Goal: Task Accomplishment & Management: Manage account settings

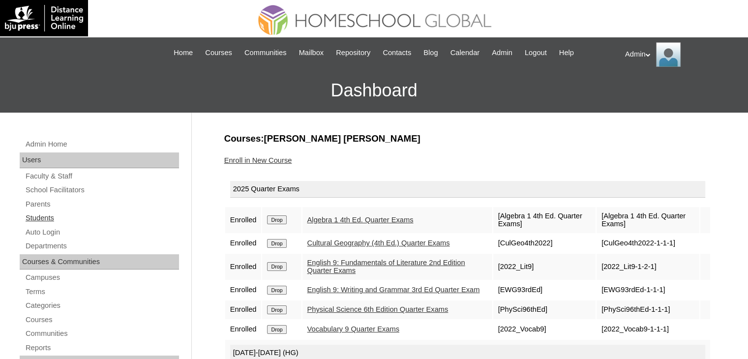
click at [32, 218] on link "Students" at bounding box center [102, 218] width 154 height 12
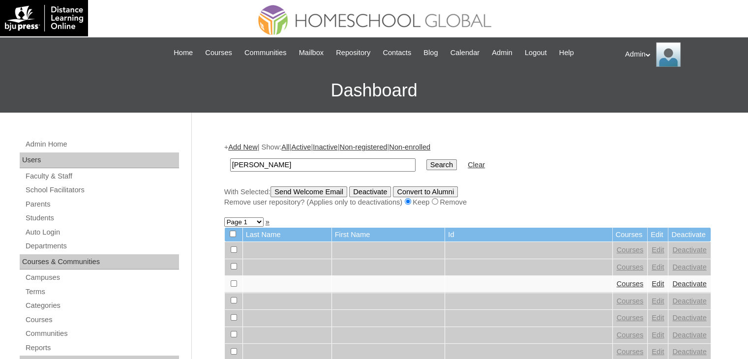
type input "Jacques Mirieh"
click at [426, 165] on input "Search" at bounding box center [441, 164] width 30 height 11
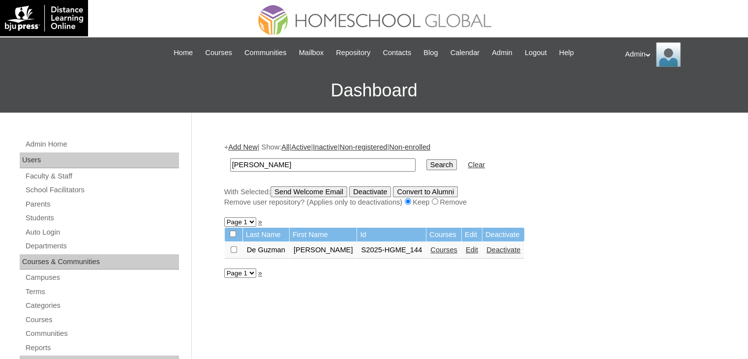
click at [440, 250] on link "Courses" at bounding box center [443, 250] width 27 height 8
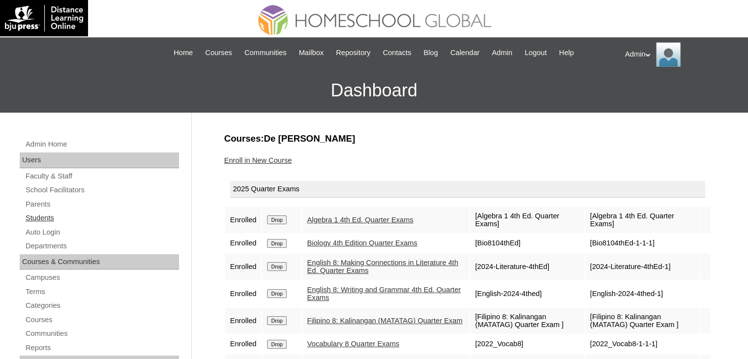
click at [50, 217] on link "Students" at bounding box center [102, 218] width 154 height 12
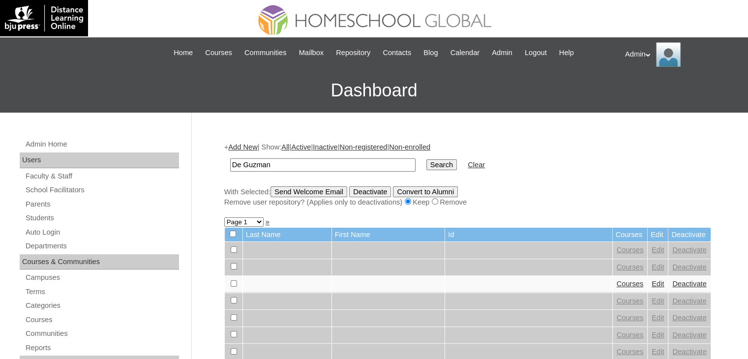
type input "De Guzman"
click at [426, 167] on input "Search" at bounding box center [441, 164] width 30 height 11
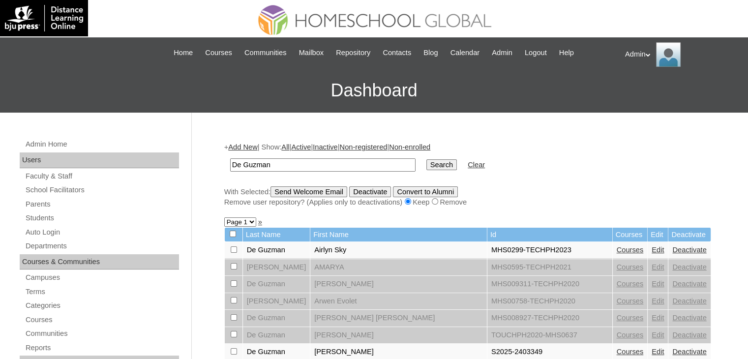
click at [316, 166] on input "De Guzman" at bounding box center [322, 164] width 185 height 13
click at [426, 163] on input "Search" at bounding box center [441, 164] width 30 height 11
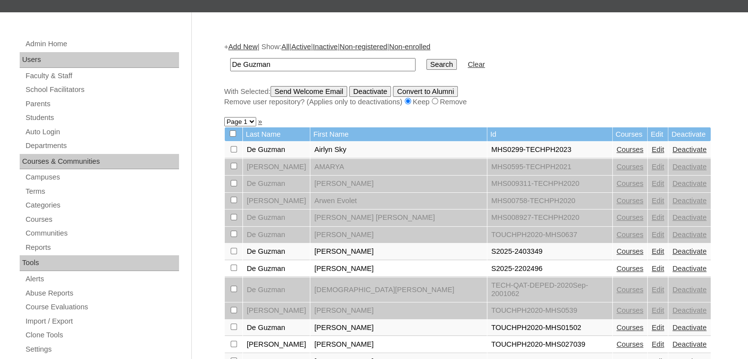
scroll to position [135, 0]
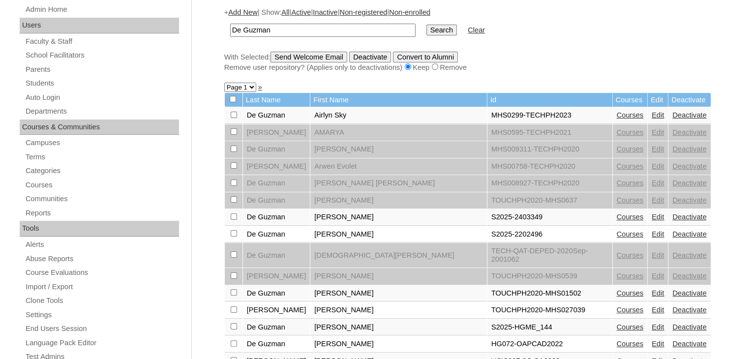
click at [617, 323] on link "Courses" at bounding box center [630, 327] width 27 height 8
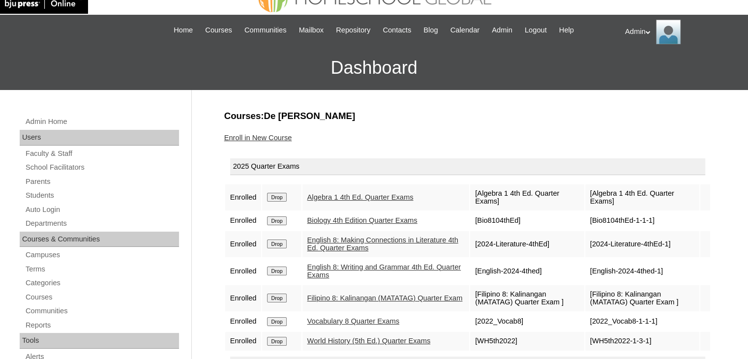
scroll to position [22, 0]
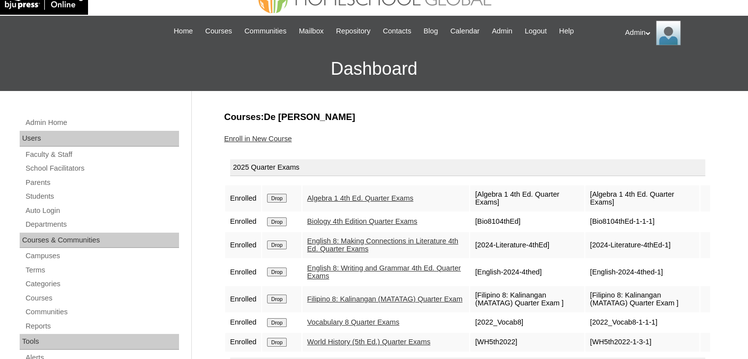
click at [256, 139] on link "Enroll in New Course" at bounding box center [258, 139] width 68 height 8
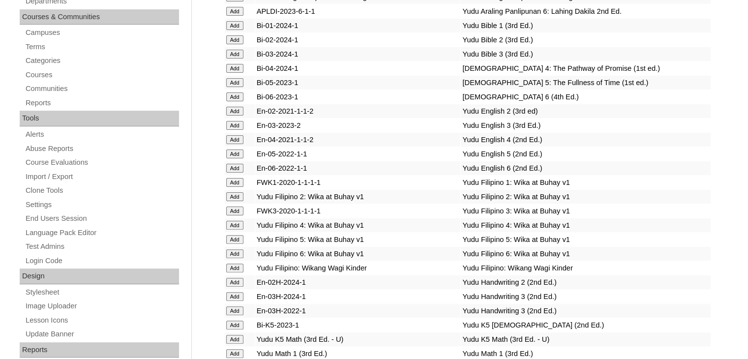
scroll to position [1482, 0]
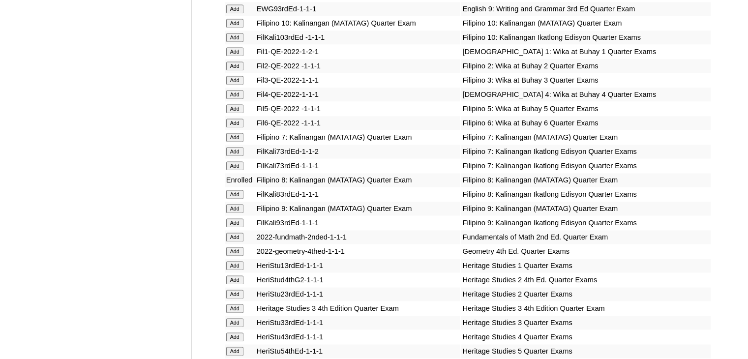
click at [235, 195] on input "Add" at bounding box center [234, 194] width 17 height 9
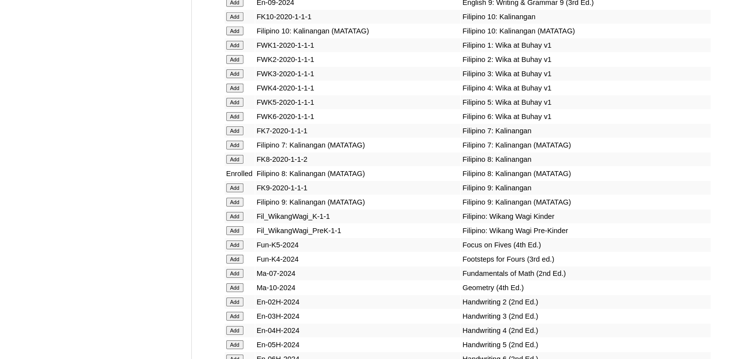
click at [238, 164] on input "Add" at bounding box center [234, 159] width 17 height 9
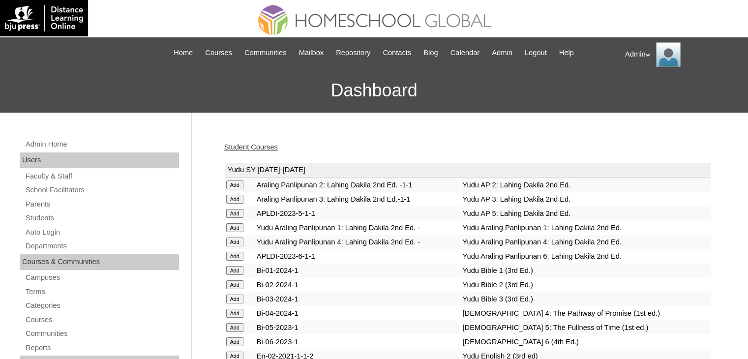
click at [264, 145] on link "Student Courses" at bounding box center [251, 147] width 54 height 8
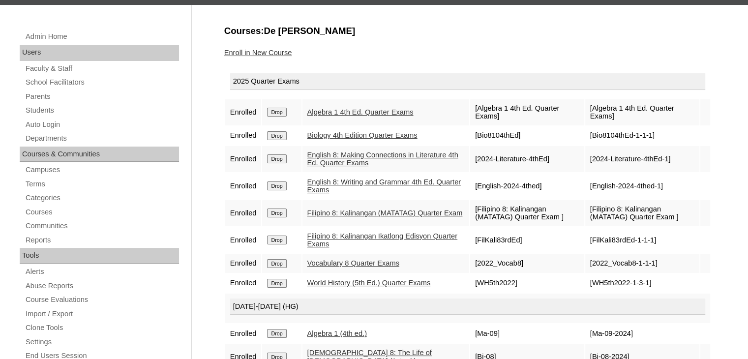
scroll to position [108, 0]
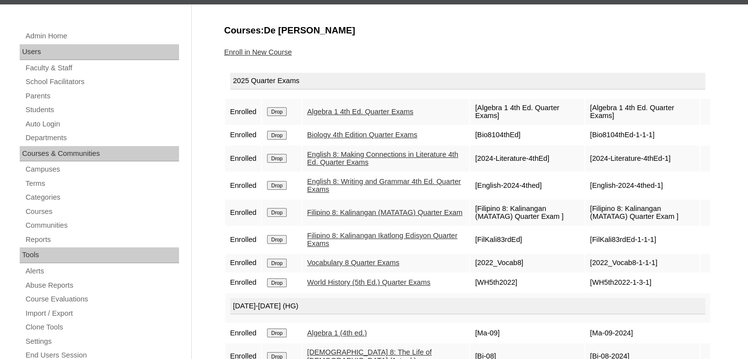
click at [284, 212] on input "Drop" at bounding box center [276, 212] width 19 height 9
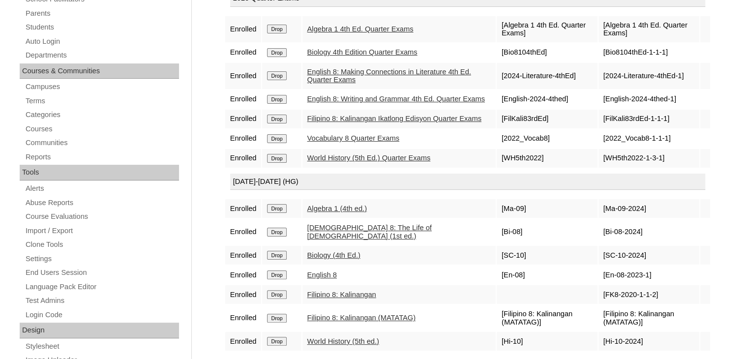
scroll to position [252, 0]
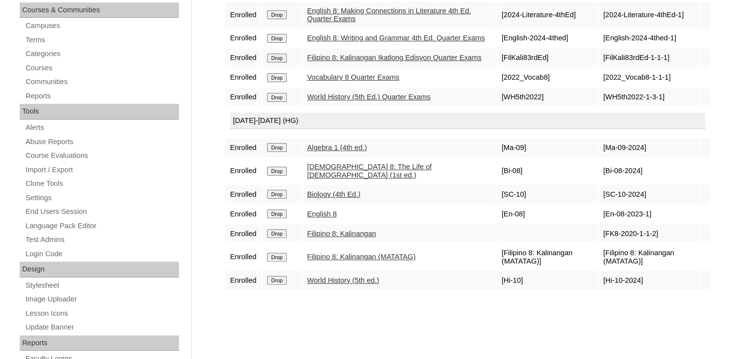
click at [278, 258] on input "Drop" at bounding box center [276, 257] width 19 height 9
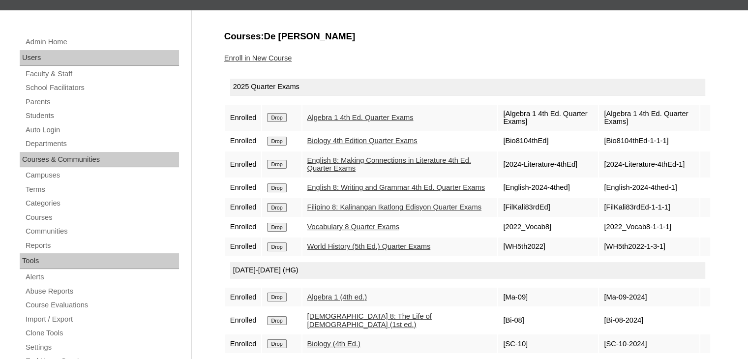
scroll to position [104, 0]
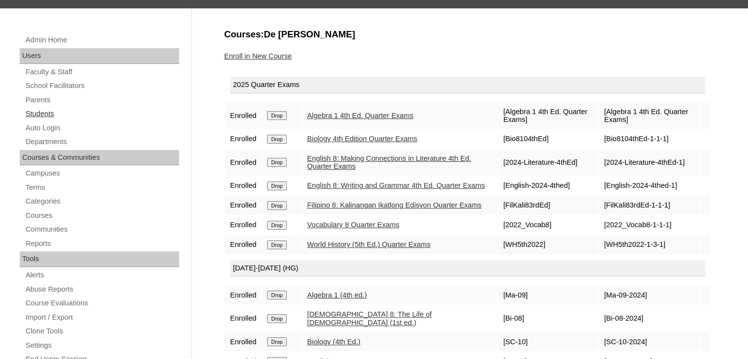
click at [44, 111] on link "Students" at bounding box center [102, 114] width 154 height 12
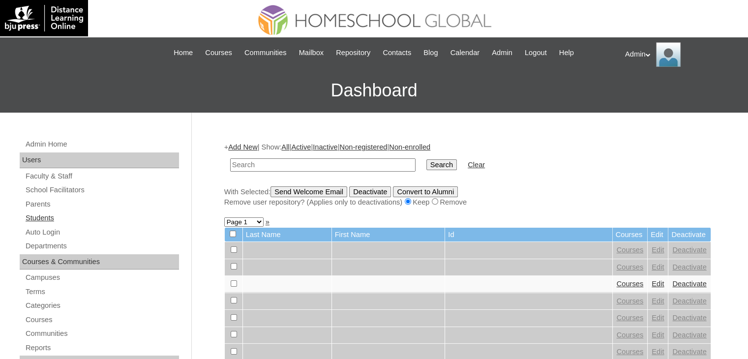
click at [52, 219] on link "Students" at bounding box center [102, 218] width 154 height 12
type input "[PERSON_NAME]"
click at [426, 159] on input "Search" at bounding box center [441, 164] width 30 height 11
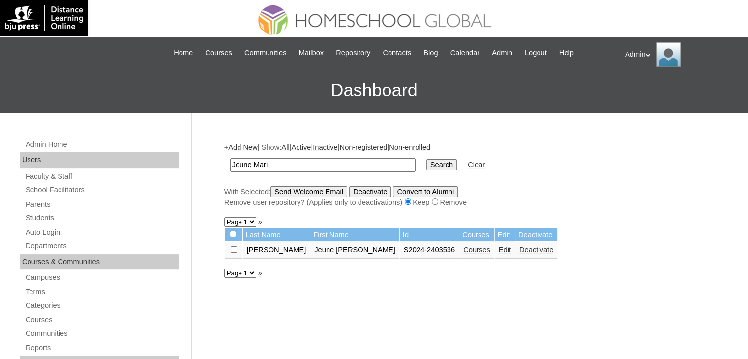
click at [499, 250] on link "Edit" at bounding box center [505, 250] width 12 height 8
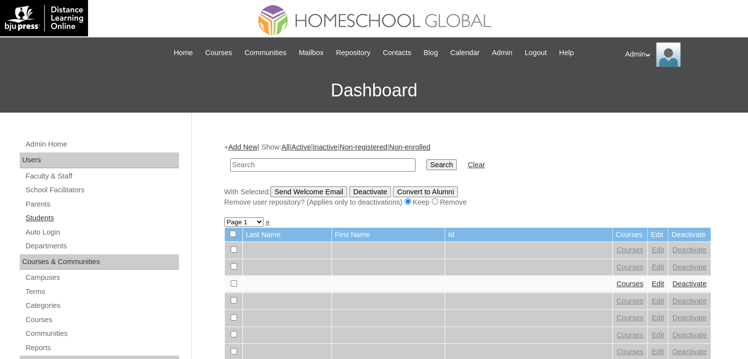
click at [37, 222] on link "Students" at bounding box center [102, 218] width 154 height 12
type input "Jeune Mari"
click at [426, 165] on input "Search" at bounding box center [441, 164] width 30 height 11
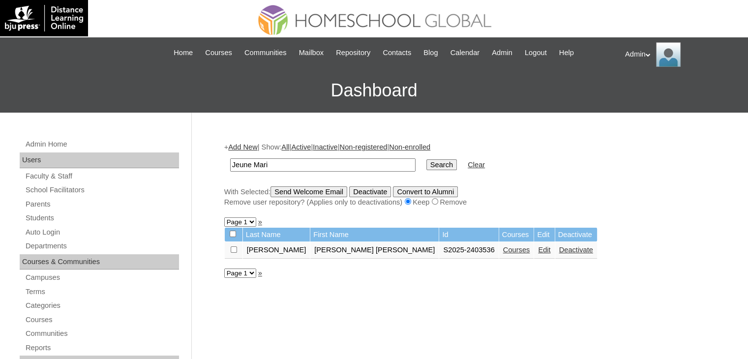
click at [503, 250] on link "Courses" at bounding box center [516, 250] width 27 height 8
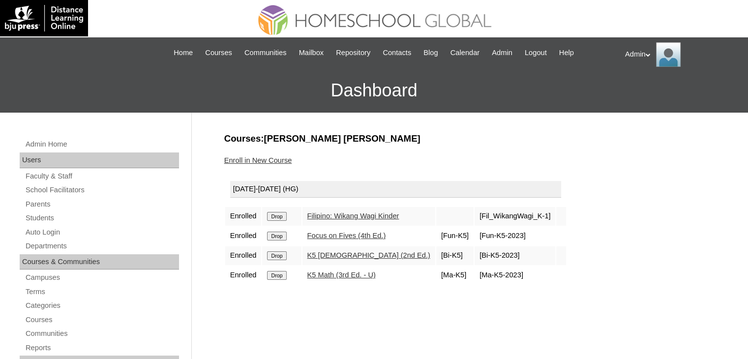
click at [283, 217] on input "Drop" at bounding box center [276, 216] width 19 height 9
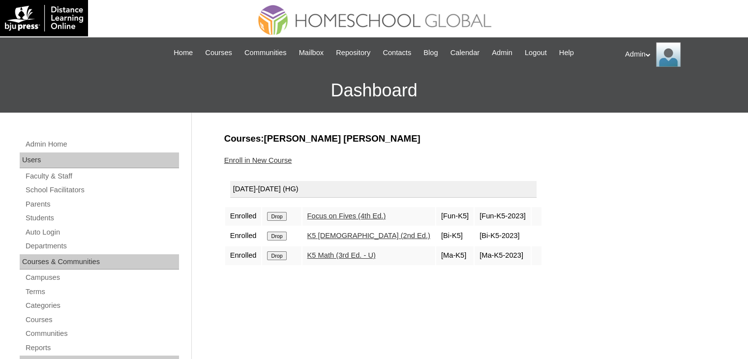
click at [283, 217] on input "Drop" at bounding box center [276, 216] width 19 height 9
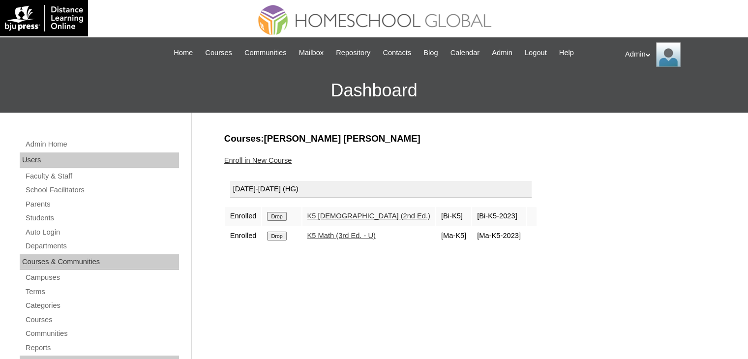
click at [283, 217] on input "Drop" at bounding box center [276, 216] width 19 height 9
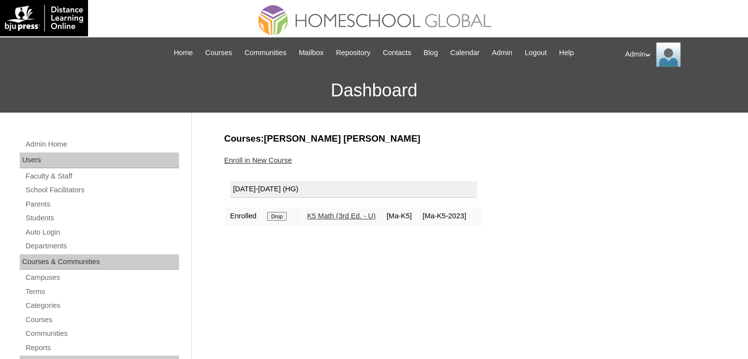
click at [283, 217] on input "Drop" at bounding box center [276, 216] width 19 height 9
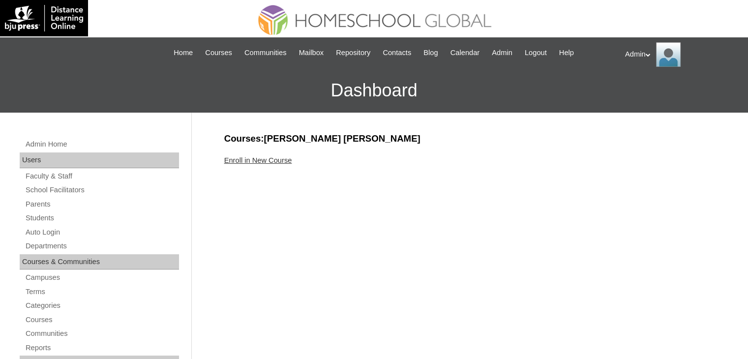
click at [277, 163] on link "Enroll in New Course" at bounding box center [258, 160] width 68 height 8
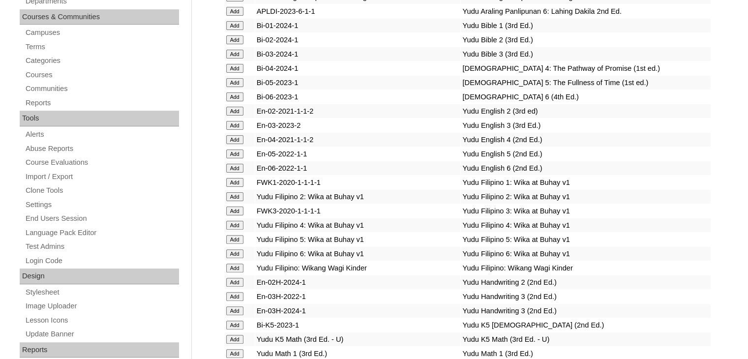
scroll to position [1326, 0]
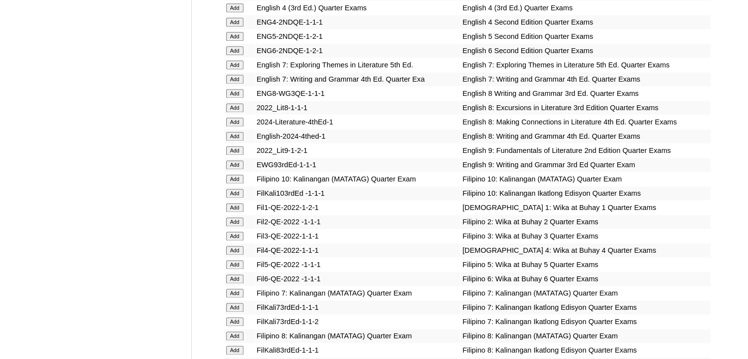
click at [231, 209] on input "Add" at bounding box center [234, 207] width 17 height 9
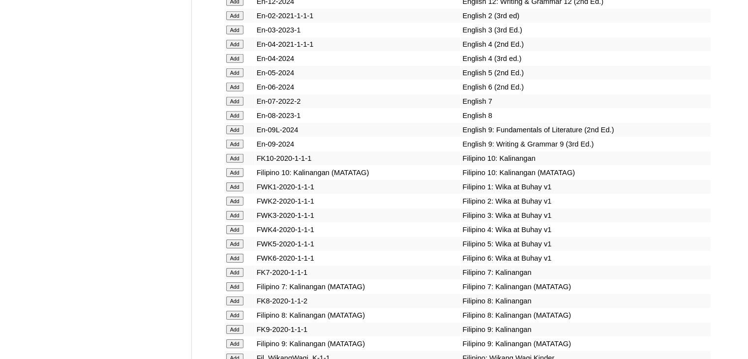
click at [231, 191] on input "Add" at bounding box center [234, 186] width 17 height 9
click at [234, 191] on input "Add" at bounding box center [234, 186] width 17 height 9
